Goal: Feedback & Contribution: Leave review/rating

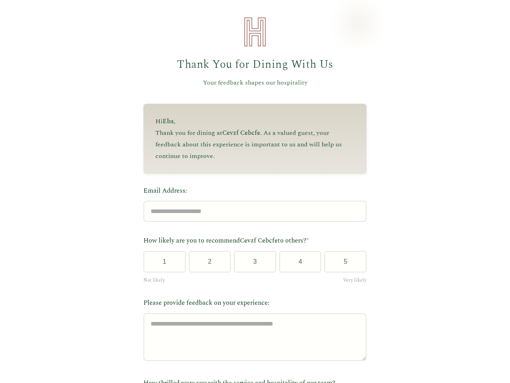
click at [252, 191] on label "Email Address:" at bounding box center [254, 191] width 223 height 10
click at [252, 200] on input "Email Address:" at bounding box center [254, 210] width 223 height 21
click at [252, 191] on label "Email Address:" at bounding box center [254, 191] width 223 height 10
click at [252, 200] on input "Email Address:" at bounding box center [254, 210] width 223 height 21
click at [161, 264] on button "1" at bounding box center [164, 262] width 42 height 22
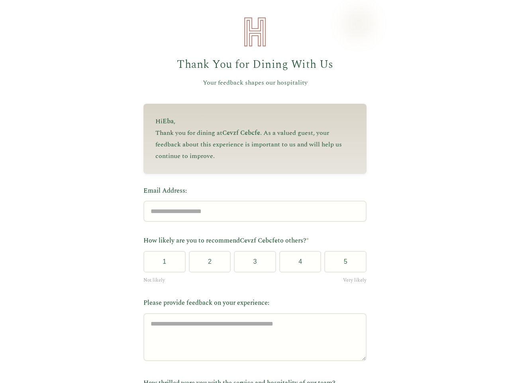
click at [206, 264] on button "2" at bounding box center [210, 262] width 42 height 22
click at [252, 264] on button "3" at bounding box center [255, 262] width 42 height 22
click at [297, 264] on button "4" at bounding box center [300, 262] width 42 height 22
click at [342, 264] on button "5" at bounding box center [345, 262] width 42 height 22
